Goal: Task Accomplishment & Management: Manage account settings

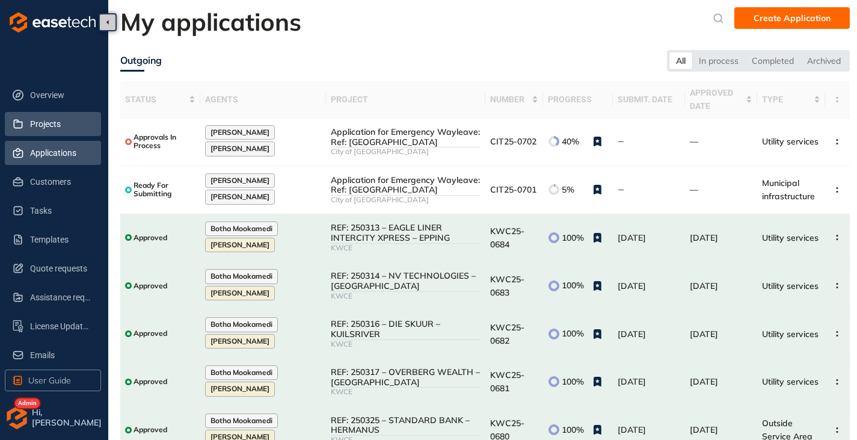
click at [49, 124] on span "Projects" at bounding box center [60, 124] width 61 height 24
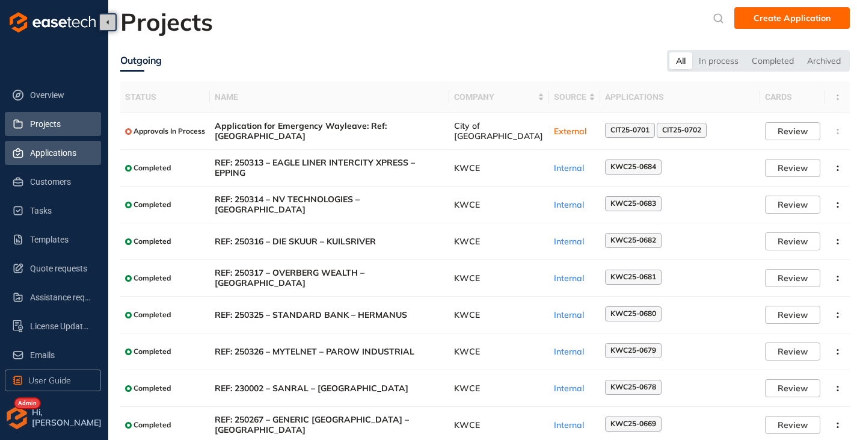
click at [33, 152] on span "Applications" at bounding box center [60, 153] width 61 height 24
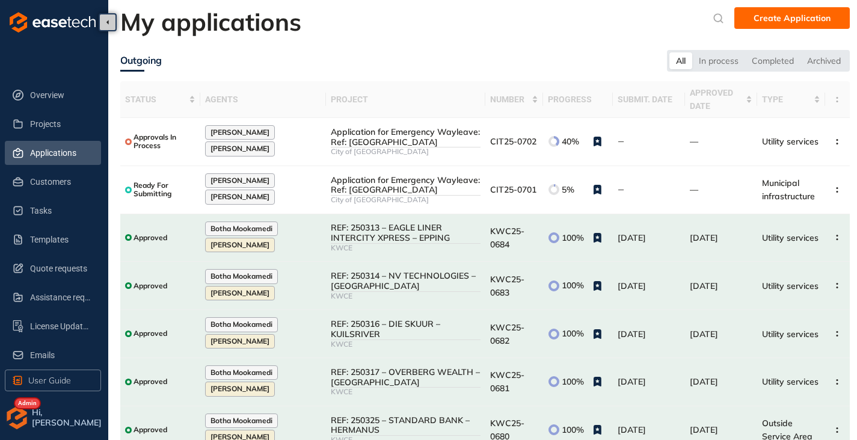
click at [16, 416] on img "button" at bounding box center [17, 417] width 24 height 24
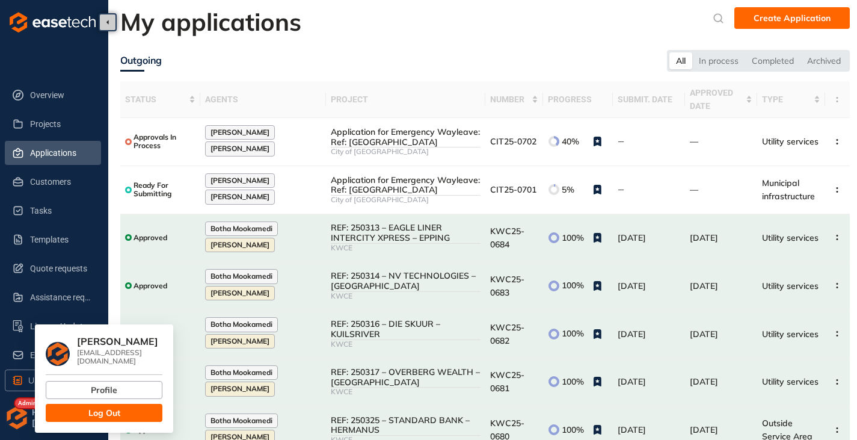
click at [129, 404] on button "Log Out" at bounding box center [104, 413] width 117 height 18
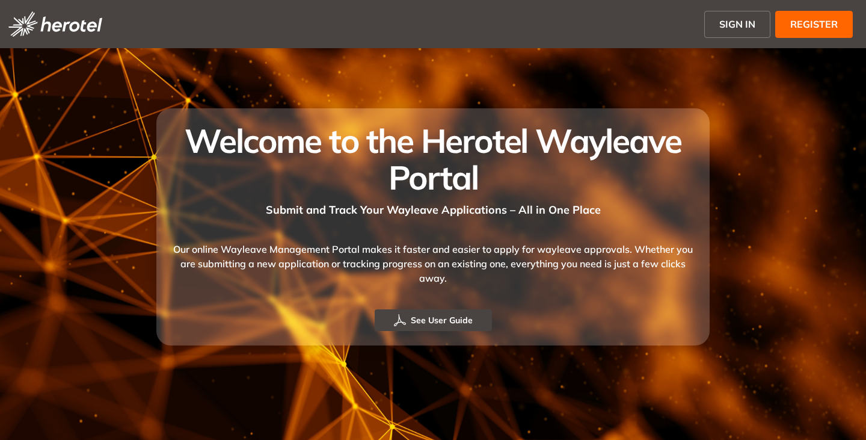
click at [725, 27] on span "SIGN IN" at bounding box center [737, 24] width 36 height 14
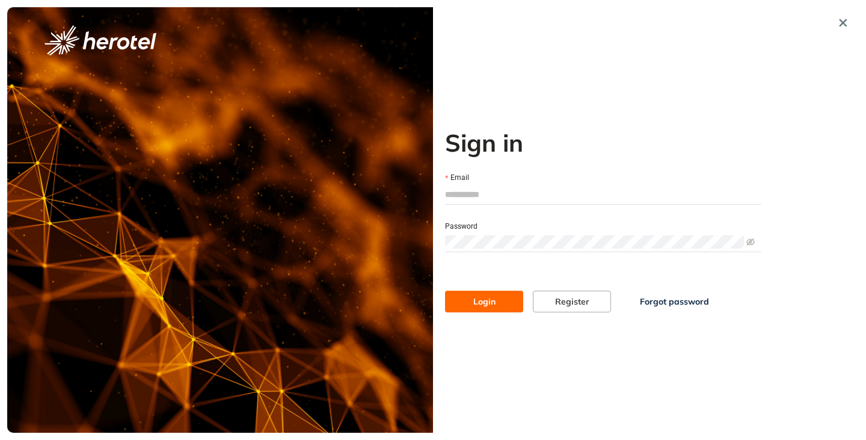
click at [466, 201] on input "Email" at bounding box center [603, 194] width 316 height 18
type input "**********"
click at [445, 290] on button "Login" at bounding box center [484, 301] width 78 height 22
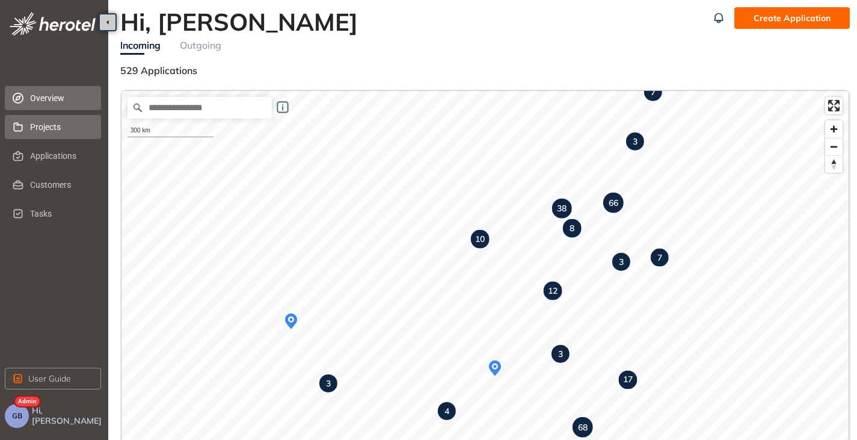
click at [42, 125] on span "Projects" at bounding box center [60, 127] width 61 height 24
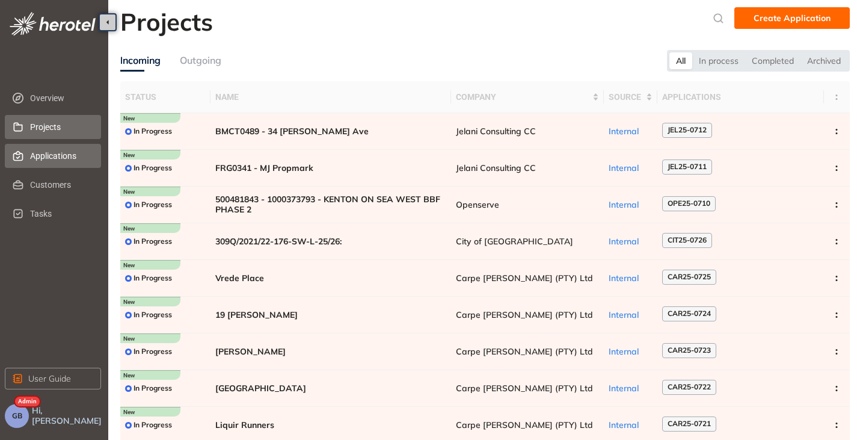
click at [60, 153] on span "Applications" at bounding box center [60, 156] width 61 height 24
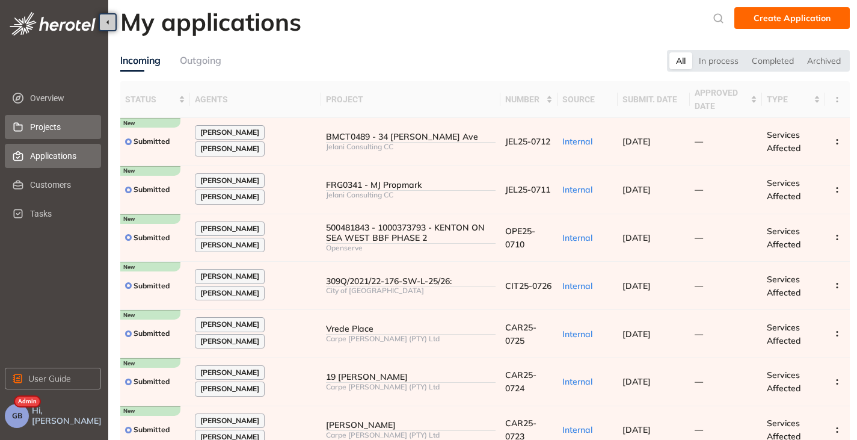
click at [51, 125] on span "Projects" at bounding box center [60, 127] width 61 height 24
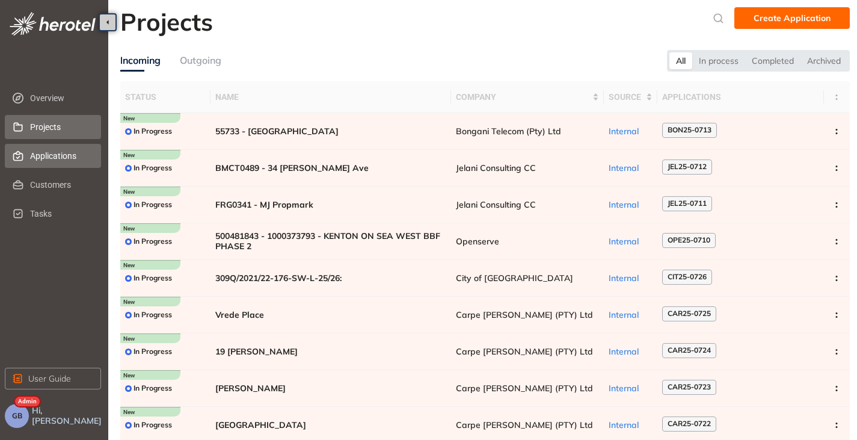
click at [51, 156] on span "Applications" at bounding box center [60, 156] width 61 height 24
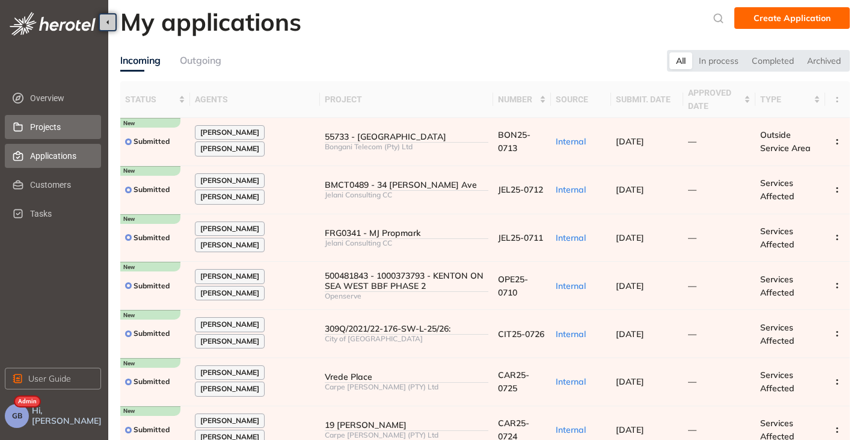
click at [40, 126] on span "Projects" at bounding box center [60, 127] width 61 height 24
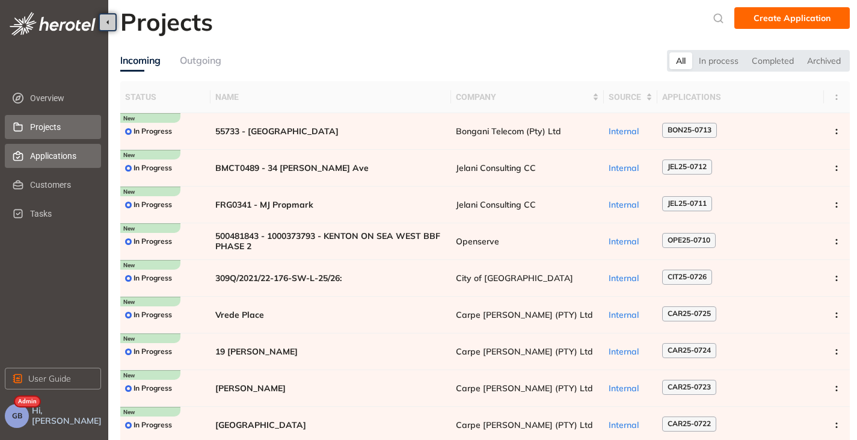
click at [43, 152] on span "Applications" at bounding box center [60, 156] width 61 height 24
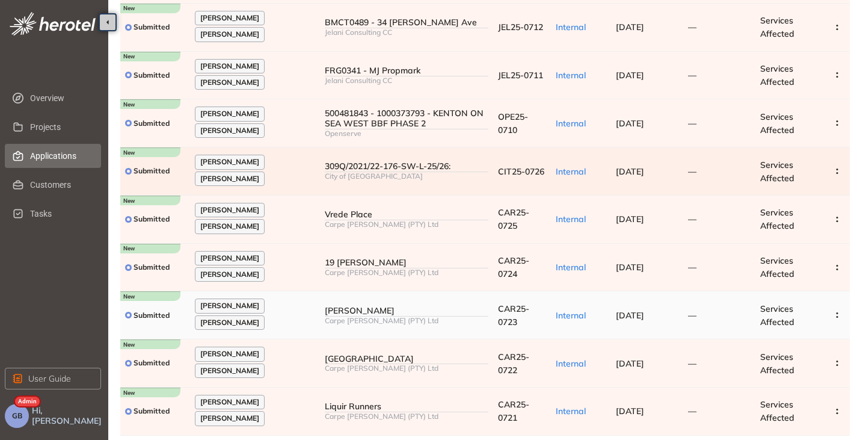
scroll to position [192, 0]
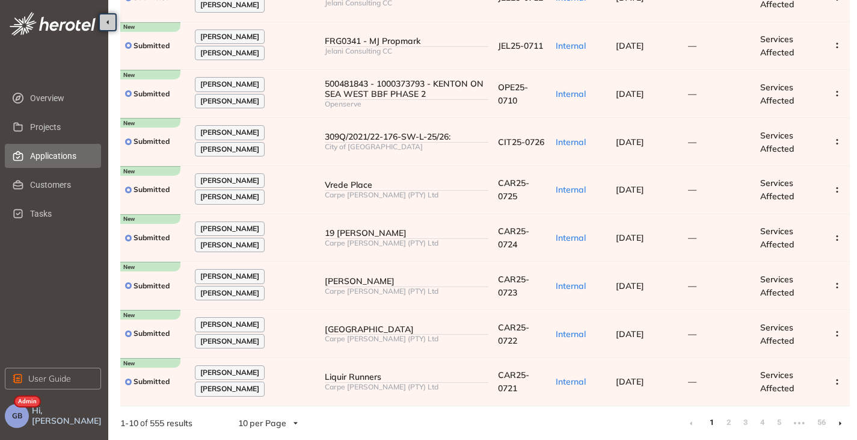
click at [838, 421] on li at bounding box center [840, 422] width 19 height 19
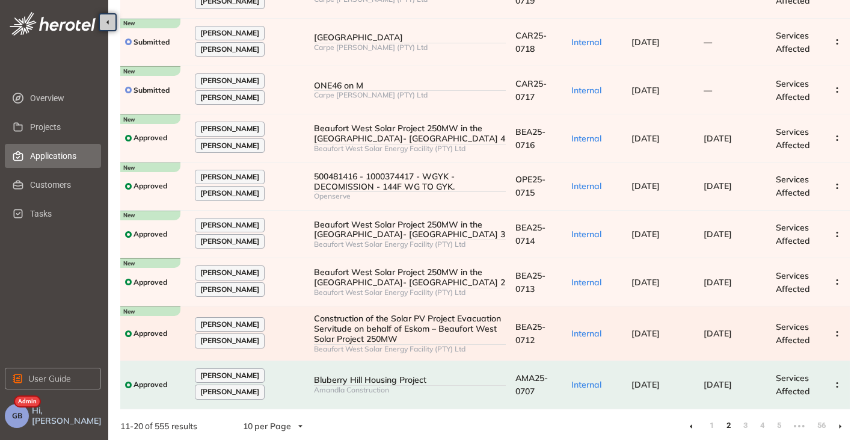
scroll to position [198, 0]
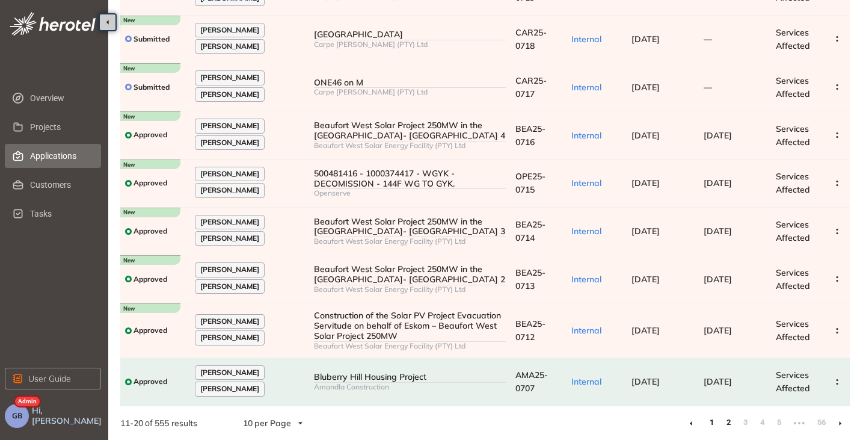
click at [707, 423] on link "1" at bounding box center [711, 422] width 12 height 18
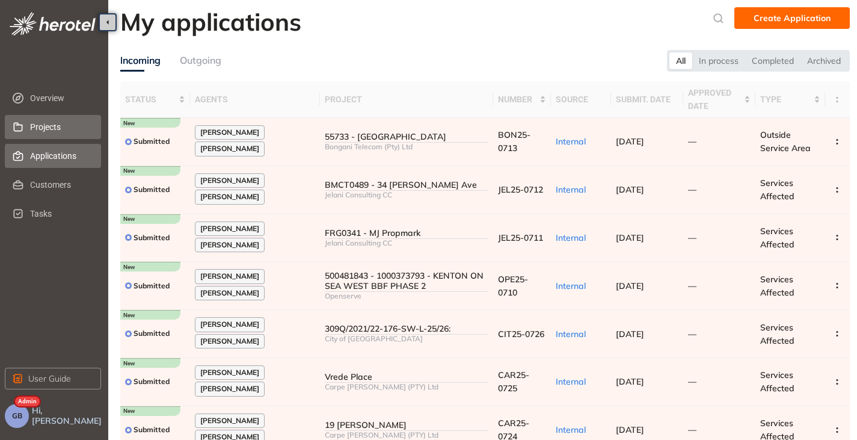
click at [46, 121] on span "Projects" at bounding box center [60, 127] width 61 height 24
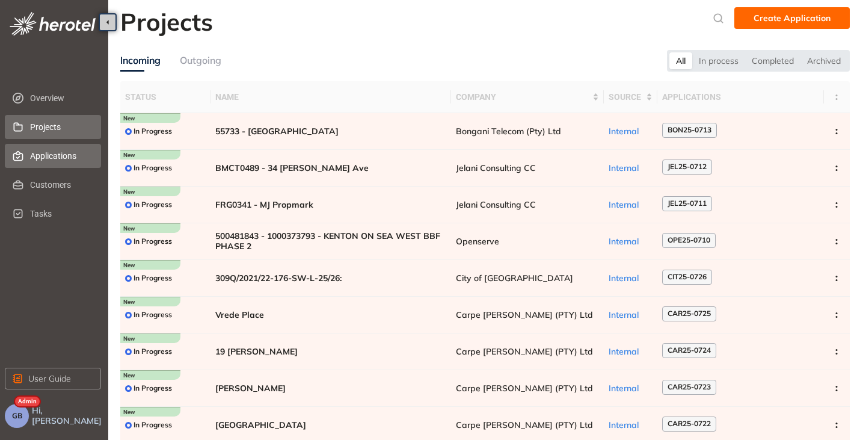
click at [58, 153] on span "Applications" at bounding box center [60, 156] width 61 height 24
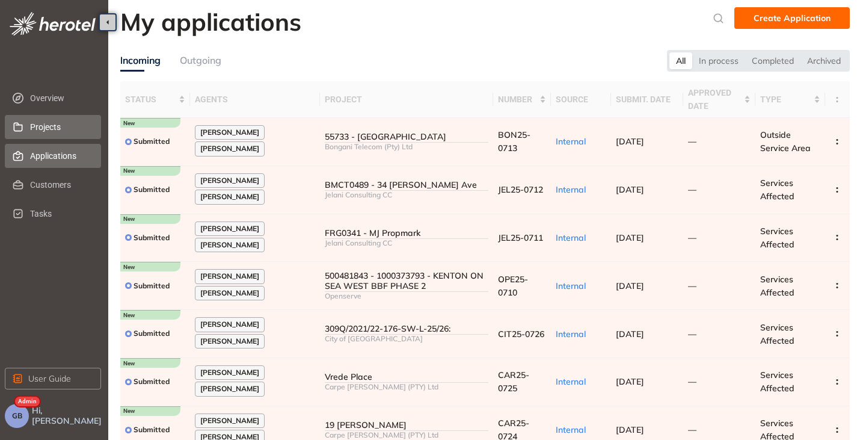
click at [32, 133] on span "Projects" at bounding box center [60, 127] width 61 height 24
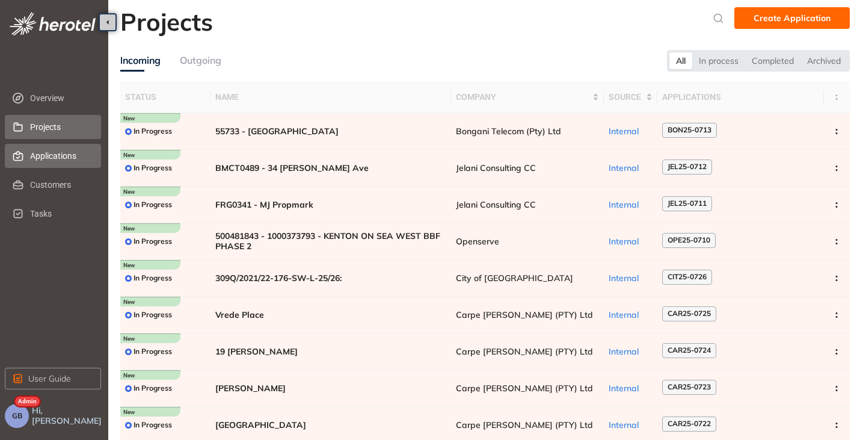
click at [60, 152] on span "Applications" at bounding box center [60, 156] width 61 height 24
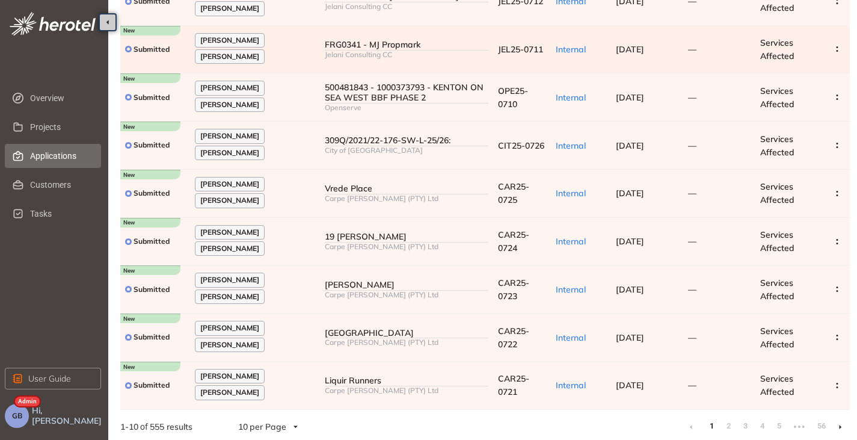
scroll to position [192, 0]
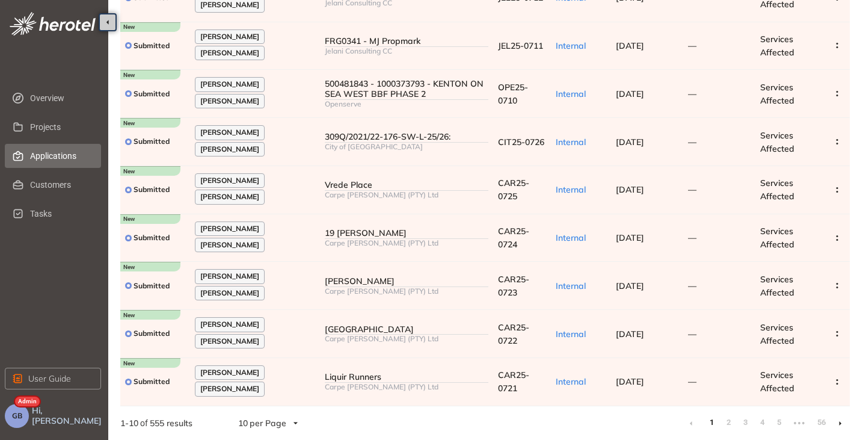
click at [841, 427] on li at bounding box center [840, 422] width 19 height 19
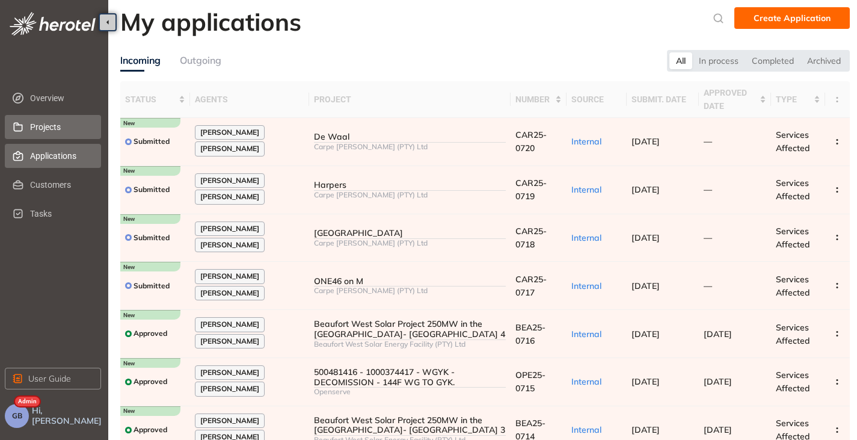
click at [34, 133] on span "Projects" at bounding box center [60, 127] width 61 height 24
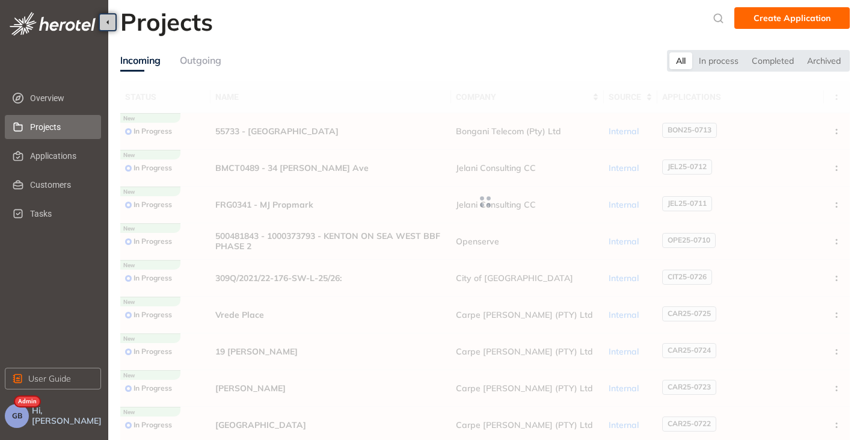
click at [204, 61] on div "Outgoing" at bounding box center [200, 60] width 41 height 15
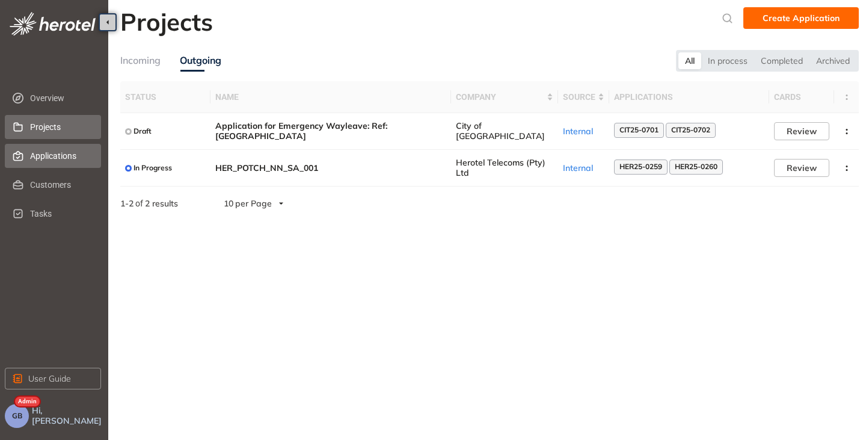
click at [52, 155] on span "Applications" at bounding box center [60, 156] width 61 height 24
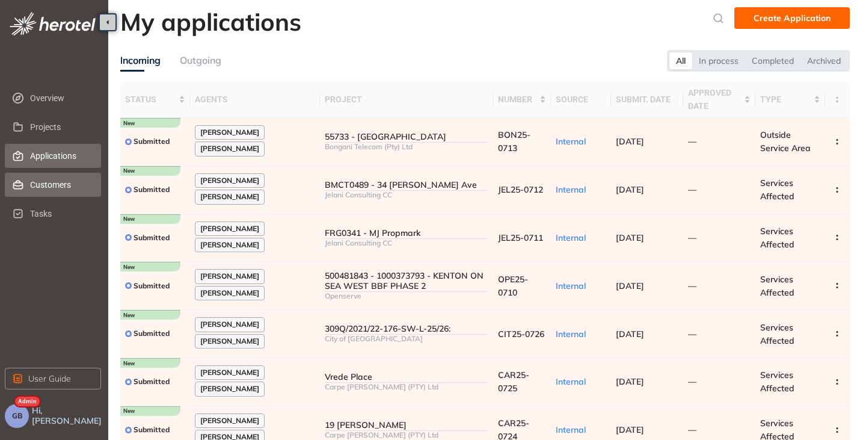
click at [53, 185] on span "Customers" at bounding box center [60, 185] width 61 height 24
